Goal: Find specific page/section: Find specific page/section

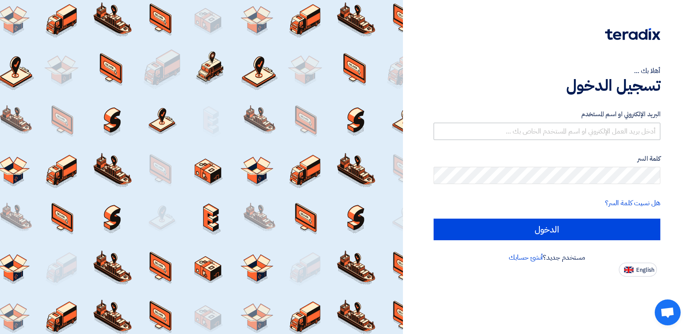
drag, startPoint x: 633, startPoint y: 141, endPoint x: 629, endPoint y: 128, distance: 13.1
click at [633, 141] on form "البريد الإلكتروني او اسم المستخدم كلمة السر هل نسيت كلمة السر؟ الدخول" at bounding box center [547, 174] width 227 height 131
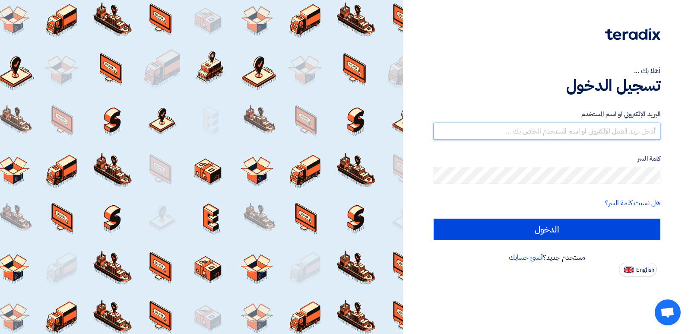
drag, startPoint x: 629, startPoint y: 128, endPoint x: 621, endPoint y: 149, distance: 22.5
click at [629, 128] on input "text" at bounding box center [547, 131] width 227 height 17
click at [575, 137] on input "text" at bounding box center [547, 131] width 227 height 17
type input "[EMAIL_ADDRESS][DOMAIN_NAME]"
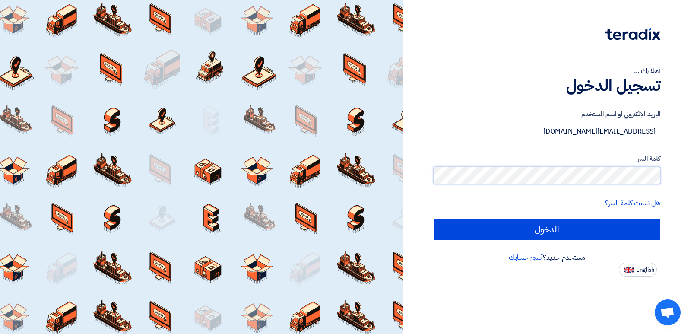
click at [434, 219] on input "الدخول" at bounding box center [547, 230] width 227 height 22
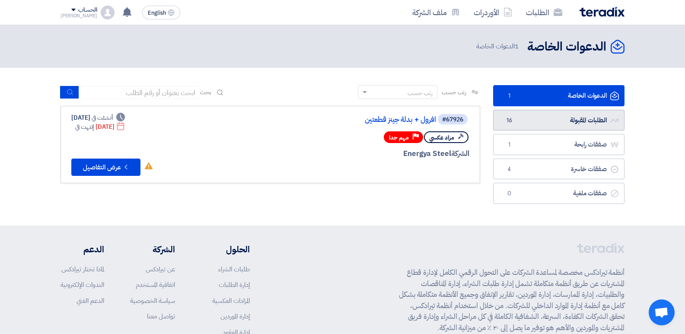
click at [577, 121] on link "الطلبات المقبولة الطلبات المقبولة 16" at bounding box center [558, 120] width 131 height 21
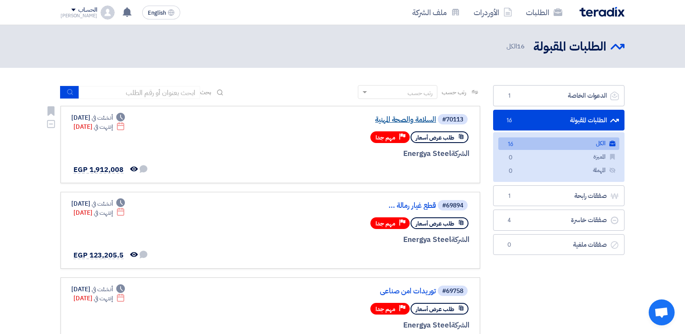
click at [412, 119] on link "السلامة والصحة المهنية" at bounding box center [349, 120] width 173 height 8
